Goal: Task Accomplishment & Management: Complete application form

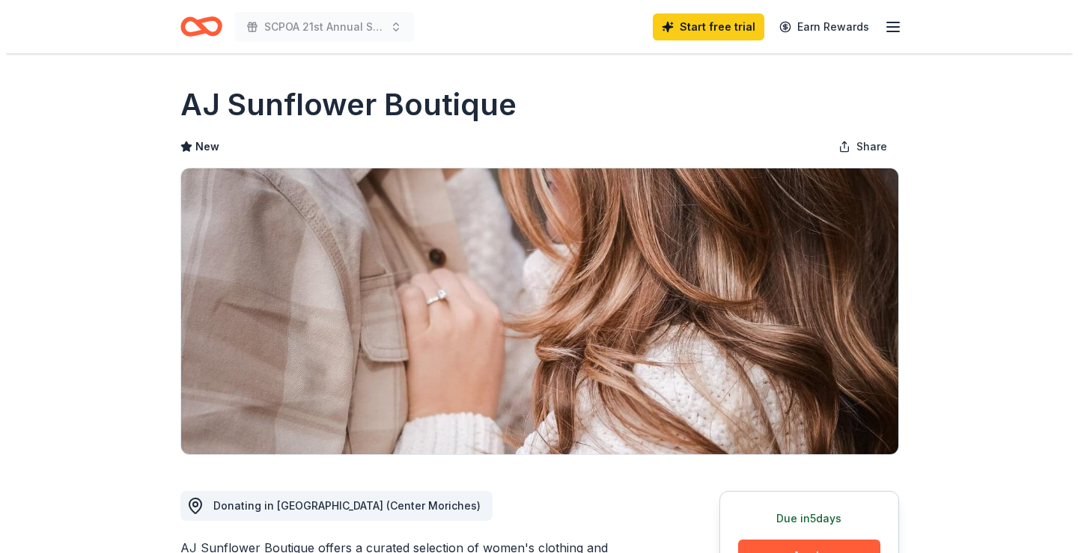
scroll to position [300, 0]
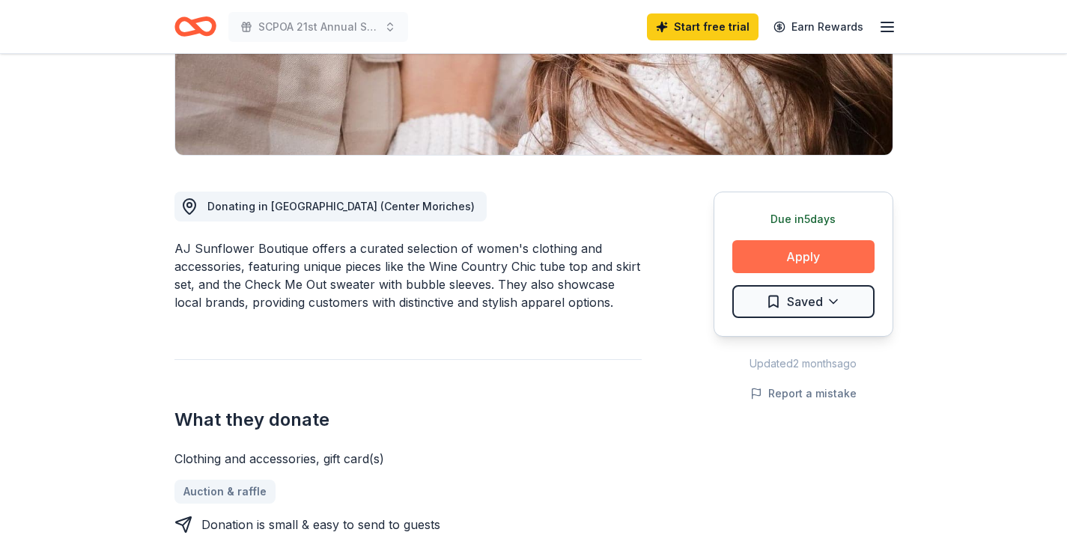
click at [777, 269] on button "Apply" at bounding box center [803, 256] width 142 height 33
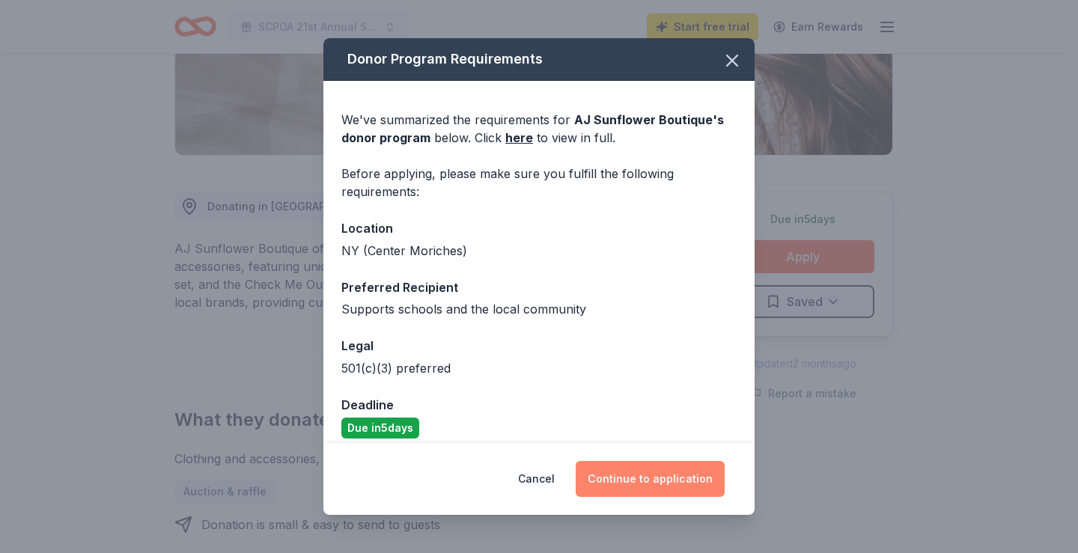
click at [633, 472] on button "Continue to application" at bounding box center [650, 479] width 149 height 36
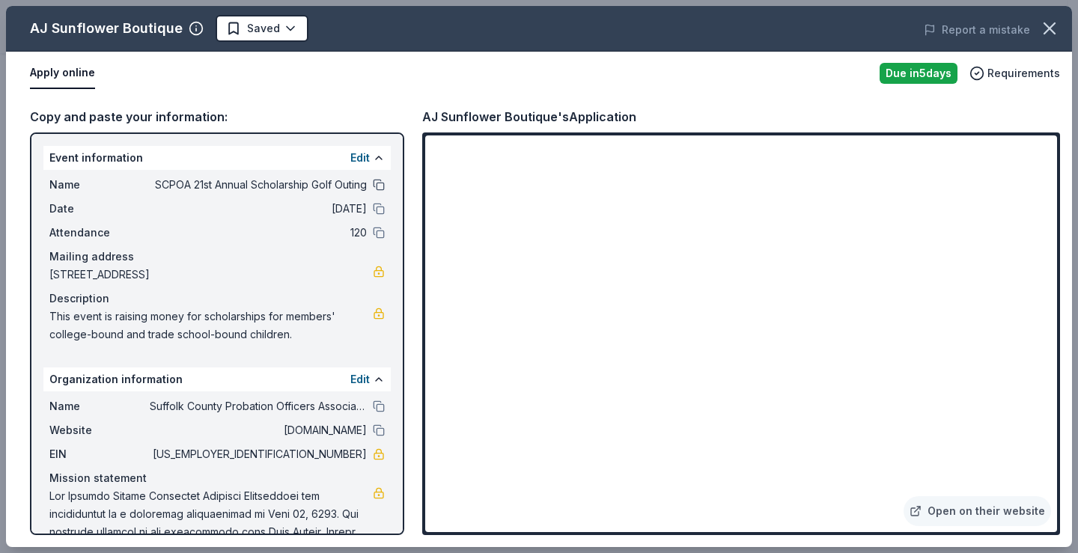
click at [373, 183] on button at bounding box center [379, 185] width 12 height 12
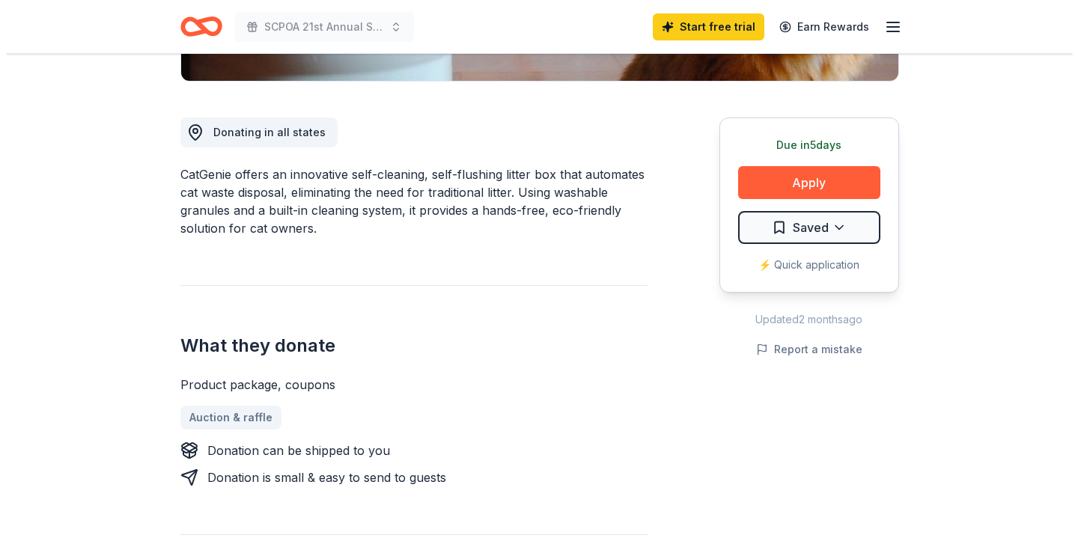
scroll to position [374, 0]
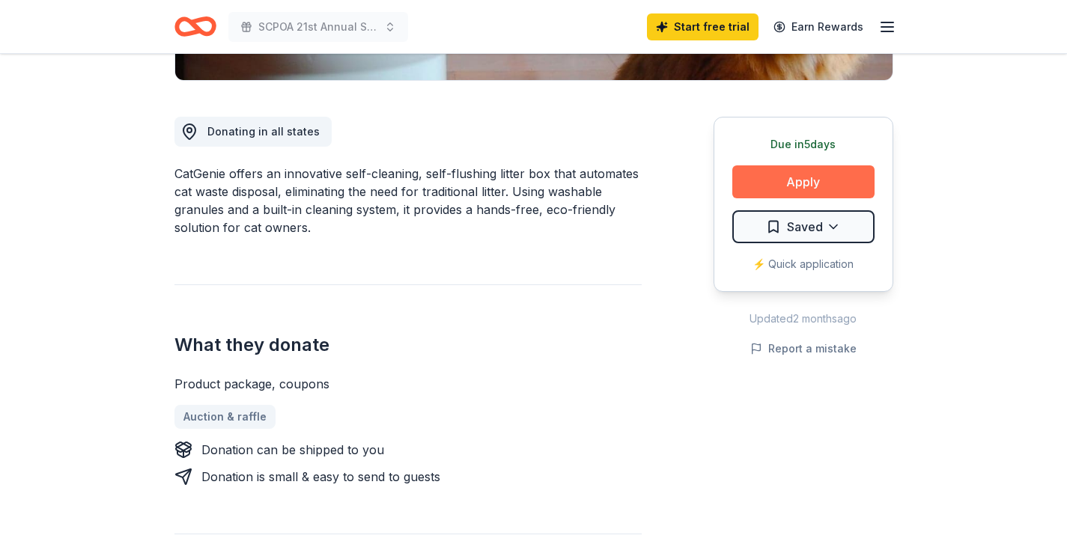
click at [816, 181] on button "Apply" at bounding box center [803, 181] width 142 height 33
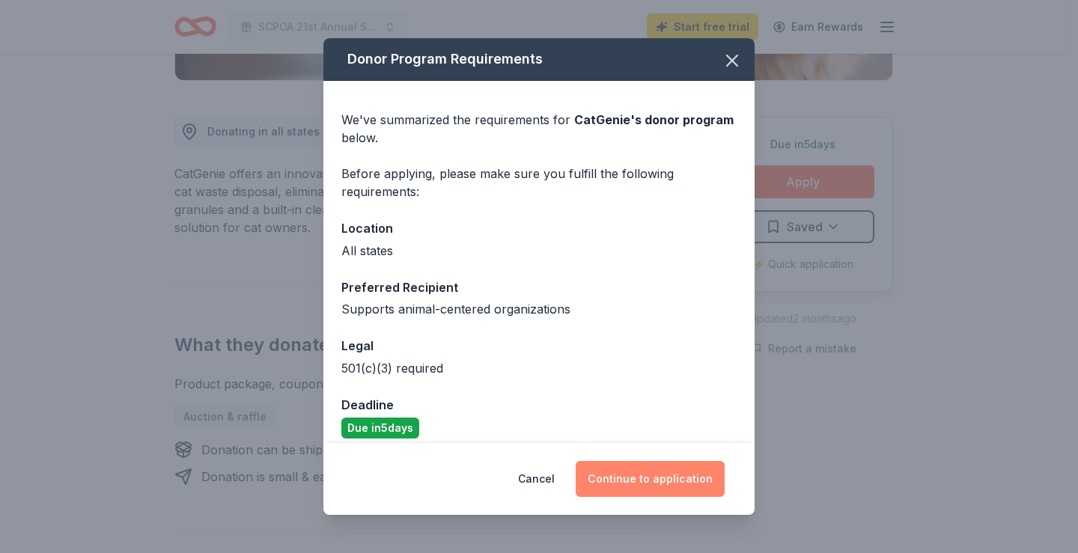
click at [638, 482] on button "Continue to application" at bounding box center [650, 479] width 149 height 36
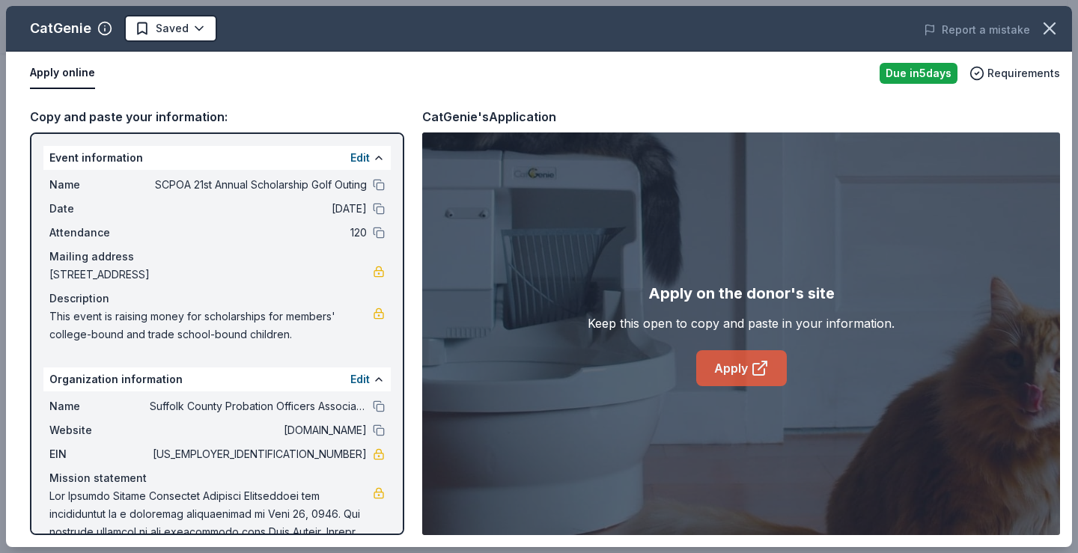
click at [723, 374] on link "Apply" at bounding box center [741, 368] width 91 height 36
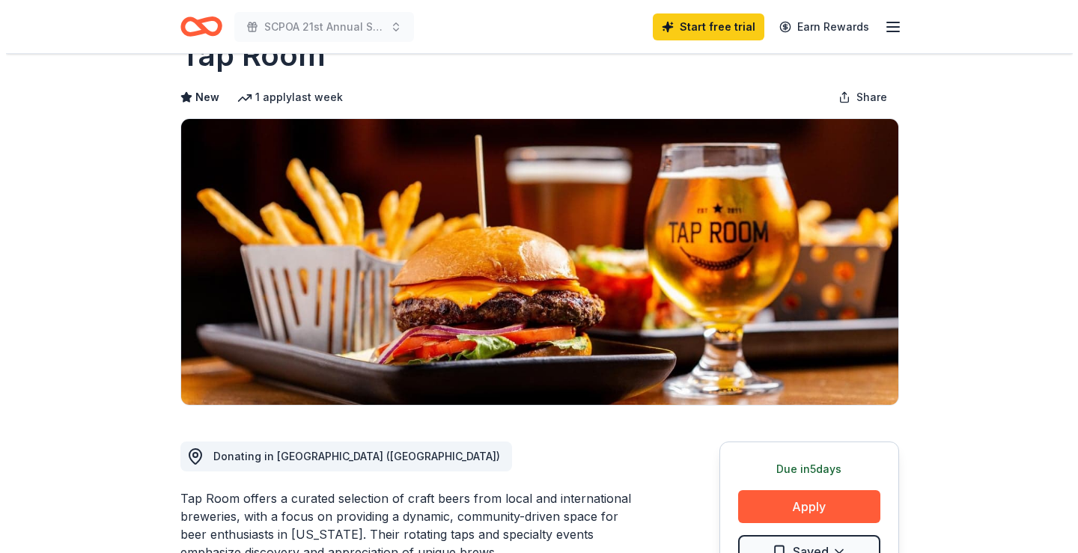
scroll to position [75, 0]
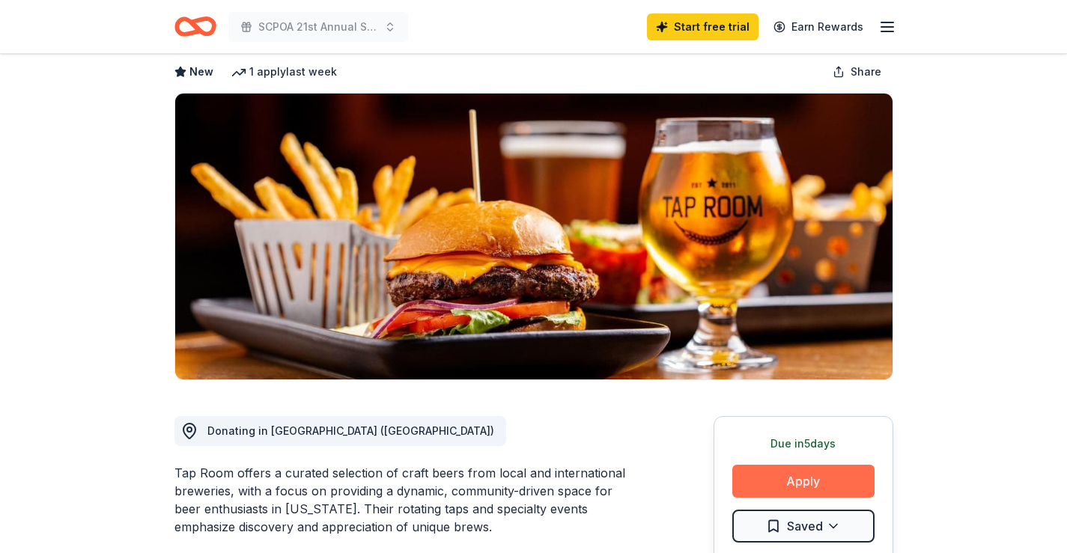
click at [802, 483] on button "Apply" at bounding box center [803, 481] width 142 height 33
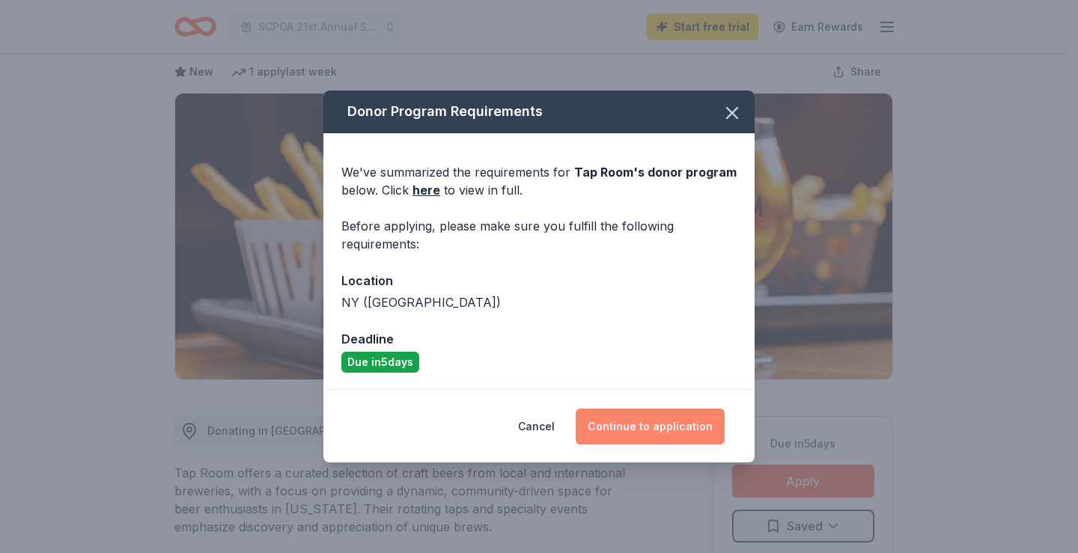
drag, startPoint x: 699, startPoint y: 428, endPoint x: 690, endPoint y: 429, distance: 8.3
click at [693, 429] on button "Continue to application" at bounding box center [650, 427] width 149 height 36
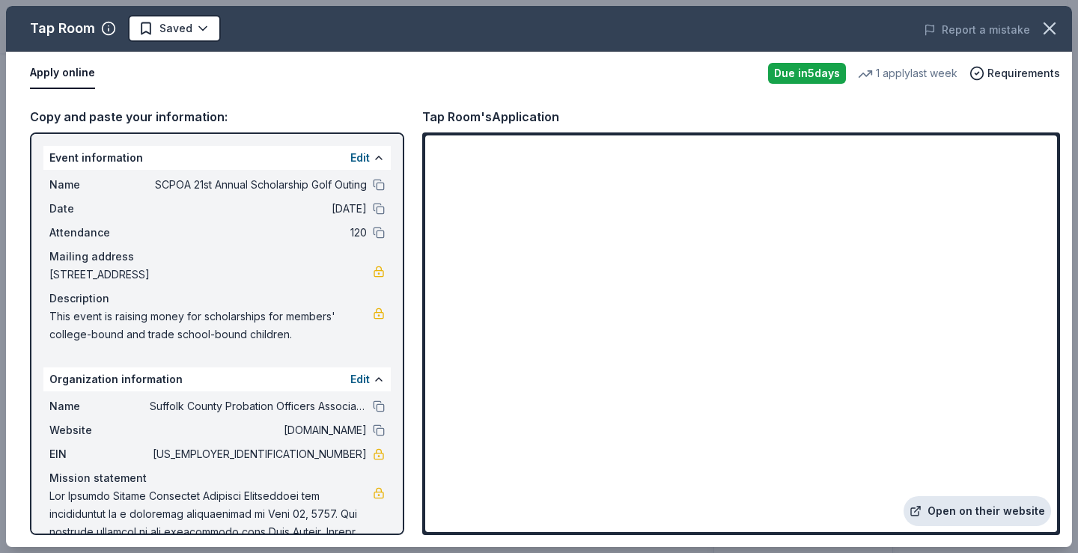
click at [992, 514] on link "Open on their website" at bounding box center [978, 511] width 148 height 30
